Goal: Information Seeking & Learning: Learn about a topic

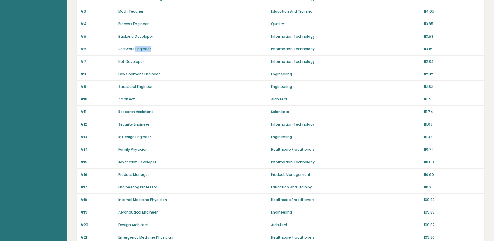
scroll to position [146, 0]
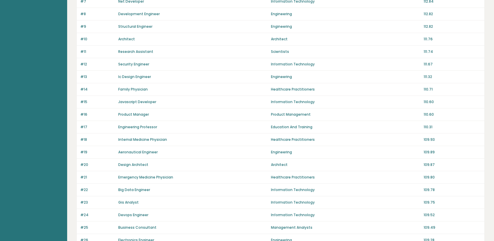
drag, startPoint x: 312, startPoint y: 149, endPoint x: 342, endPoint y: 145, distance: 29.9
click at [342, 146] on div "#19 Aeronautical Engineer Engineering 109.89" at bounding box center [280, 152] width 407 height 13
drag, startPoint x: 299, startPoint y: 135, endPoint x: 442, endPoint y: 135, distance: 142.4
click at [442, 135] on div "#18 Internal Medicine Physician Healthcare Practitioners 109.93" at bounding box center [280, 139] width 407 height 13
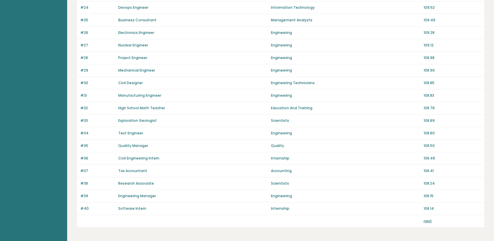
scroll to position [373, 0]
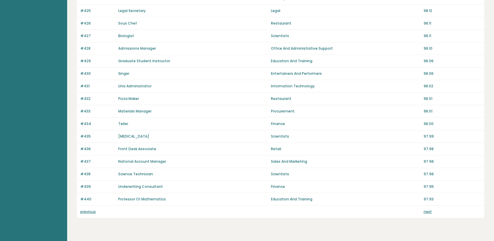
scroll to position [373, 0]
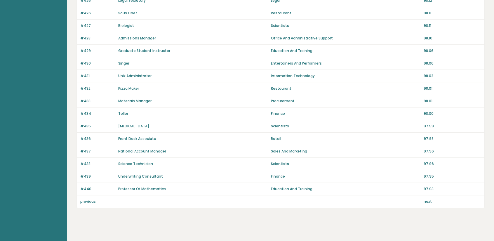
click at [421, 197] on div "previous next" at bounding box center [280, 201] width 407 height 12
click at [425, 199] on link "next" at bounding box center [427, 201] width 8 height 5
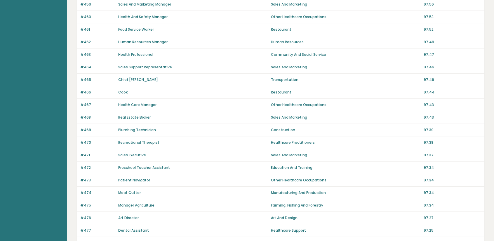
scroll to position [373, 0]
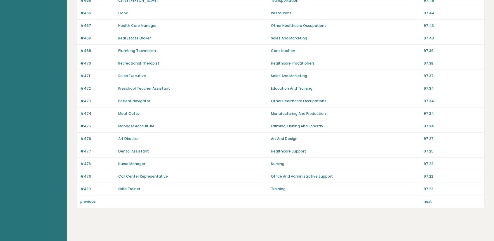
click at [84, 199] on link "previous" at bounding box center [87, 201] width 15 height 5
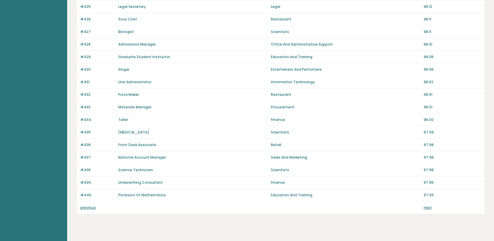
scroll to position [373, 0]
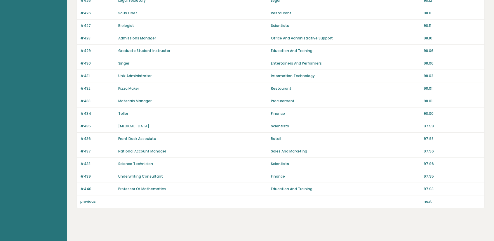
click at [89, 199] on link "previous" at bounding box center [87, 201] width 15 height 5
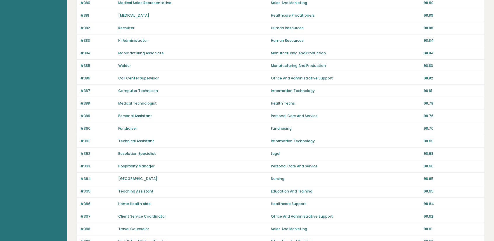
scroll to position [373, 0]
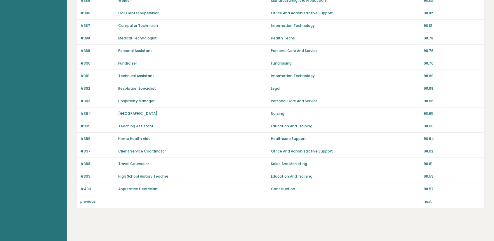
click at [90, 199] on link "previous" at bounding box center [87, 201] width 15 height 5
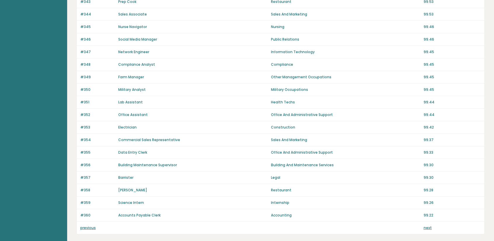
scroll to position [373, 0]
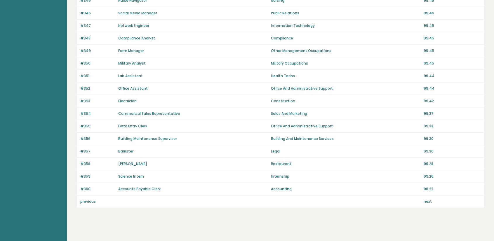
click at [92, 199] on link "previous" at bounding box center [87, 201] width 15 height 5
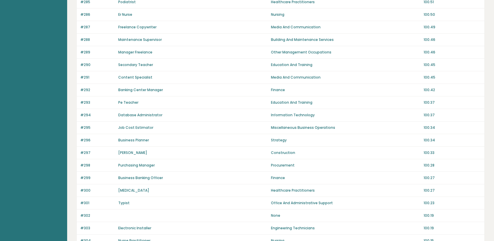
scroll to position [146, 0]
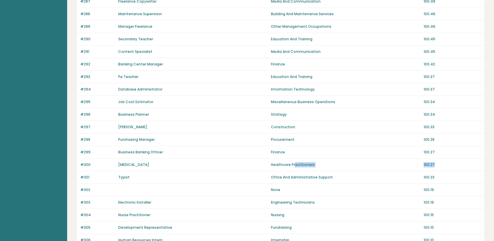
drag, startPoint x: 295, startPoint y: 162, endPoint x: 452, endPoint y: 160, distance: 157.6
click at [452, 160] on div "#300 [MEDICAL_DATA] Healthcare Practitioners 100.27" at bounding box center [280, 164] width 407 height 13
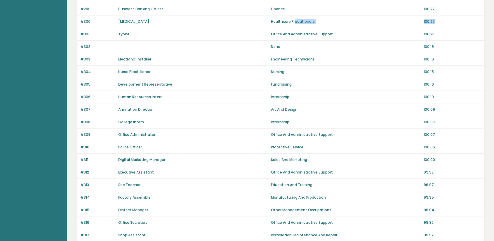
scroll to position [373, 0]
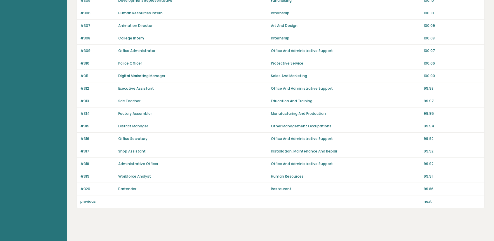
click at [86, 199] on link "previous" at bounding box center [87, 201] width 15 height 5
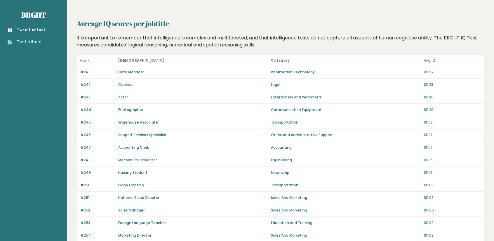
click at [465, 8] on header at bounding box center [280, 4] width 408 height 9
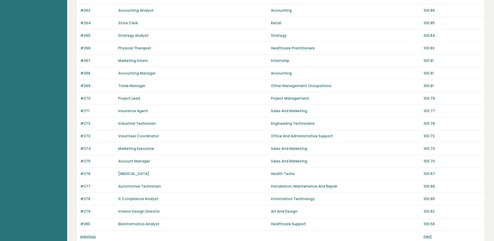
scroll to position [373, 0]
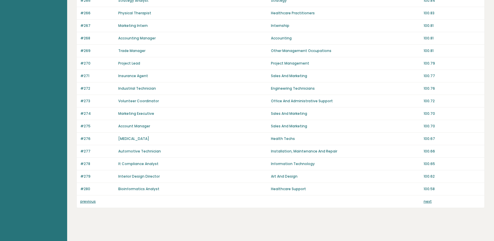
click at [87, 195] on div "previous next" at bounding box center [280, 201] width 407 height 12
click at [89, 199] on link "previous" at bounding box center [87, 201] width 15 height 5
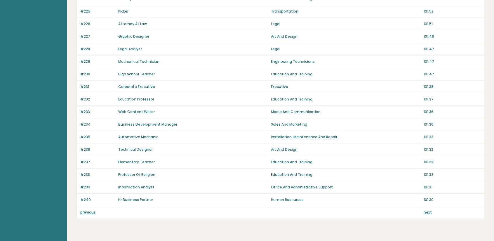
scroll to position [373, 0]
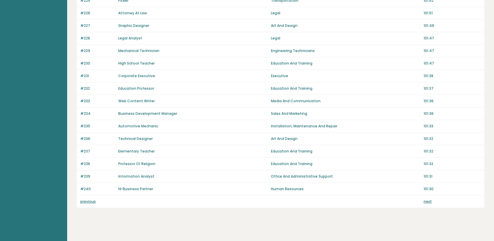
click at [87, 199] on link "previous" at bounding box center [87, 201] width 15 height 5
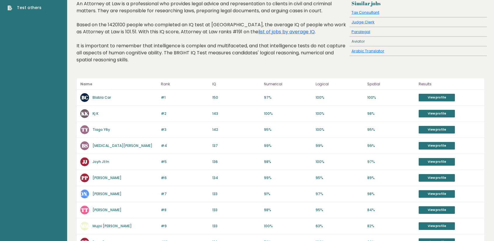
scroll to position [6, 0]
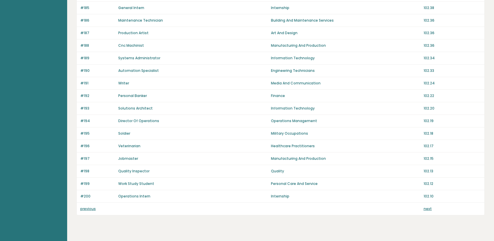
scroll to position [373, 0]
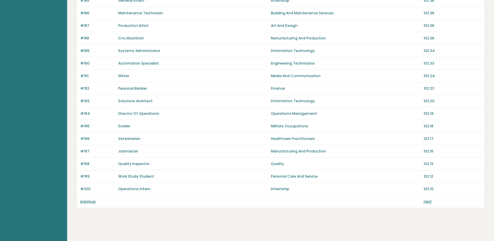
click at [89, 199] on link "previous" at bounding box center [87, 201] width 15 height 5
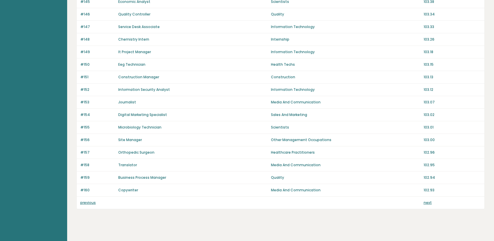
scroll to position [373, 0]
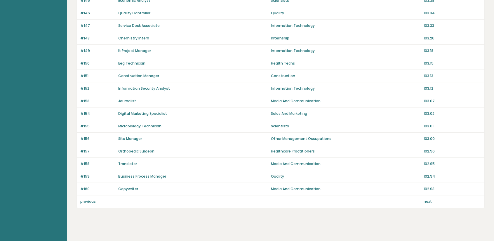
click at [81, 199] on link "previous" at bounding box center [87, 201] width 15 height 5
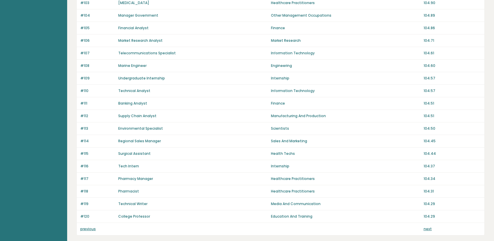
scroll to position [350, 0]
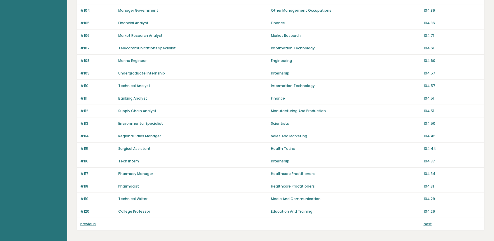
click at [93, 221] on link "previous" at bounding box center [87, 223] width 15 height 5
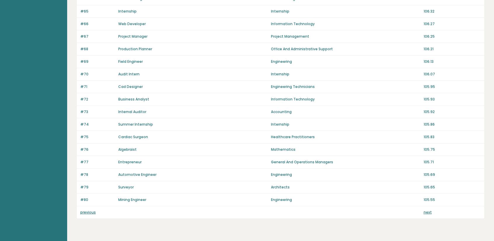
scroll to position [373, 0]
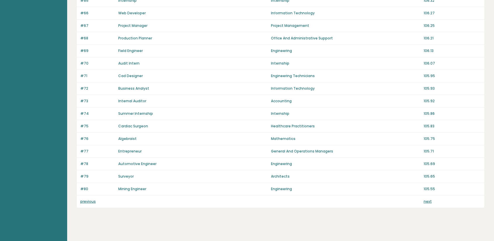
click at [90, 199] on link "previous" at bounding box center [87, 201] width 15 height 5
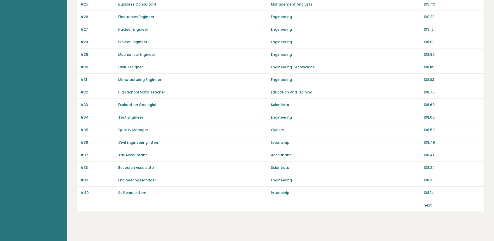
scroll to position [373, 0]
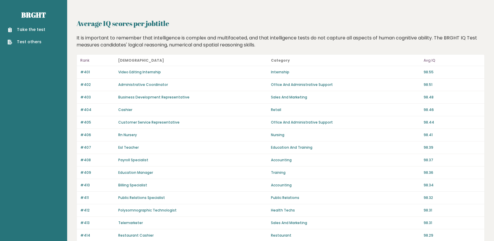
scroll to position [373, 0]
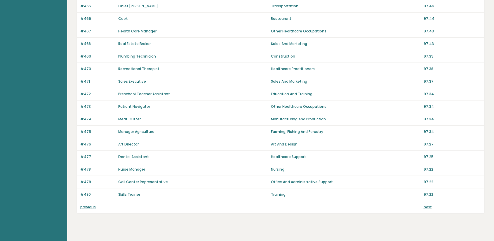
scroll to position [372, 0]
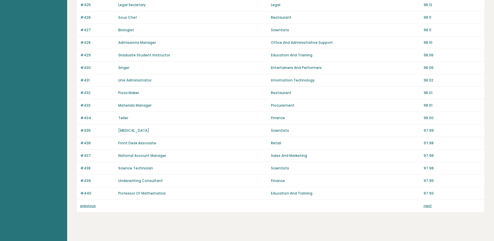
scroll to position [373, 0]
